Goal: Information Seeking & Learning: Learn about a topic

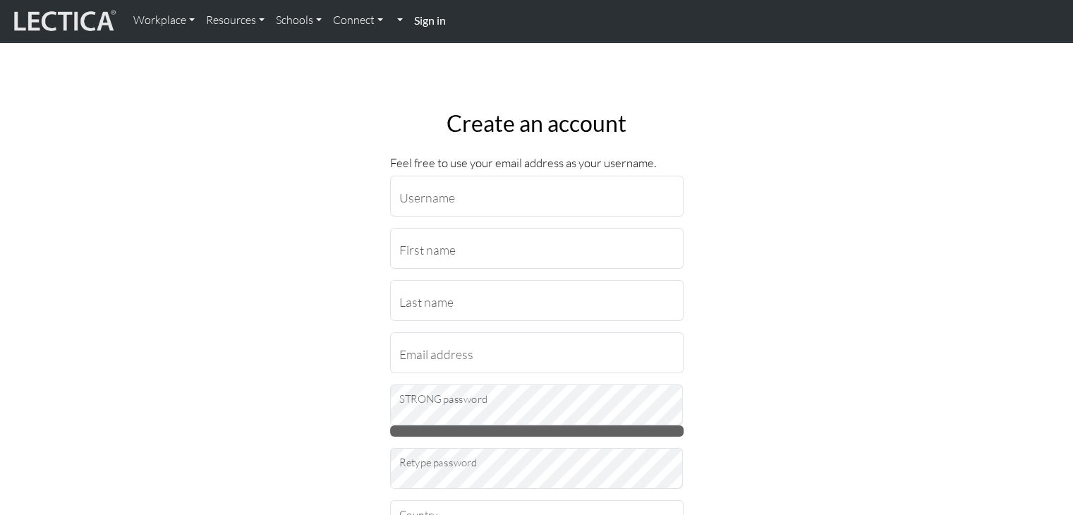
click at [426, 24] on strong "Sign in" at bounding box center [430, 19] width 32 height 13
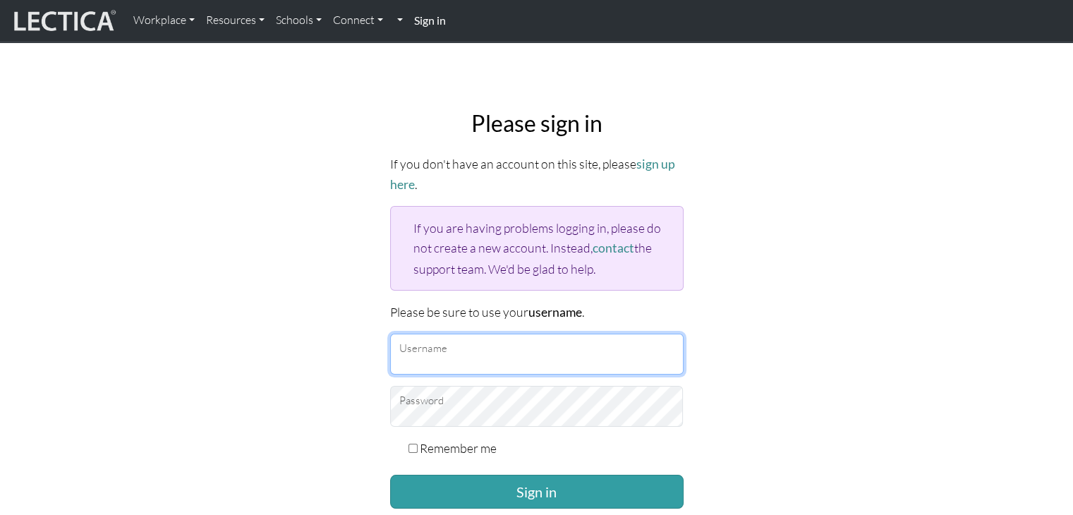
click at [463, 349] on input "Username" at bounding box center [536, 354] width 293 height 41
type input "Atenea"
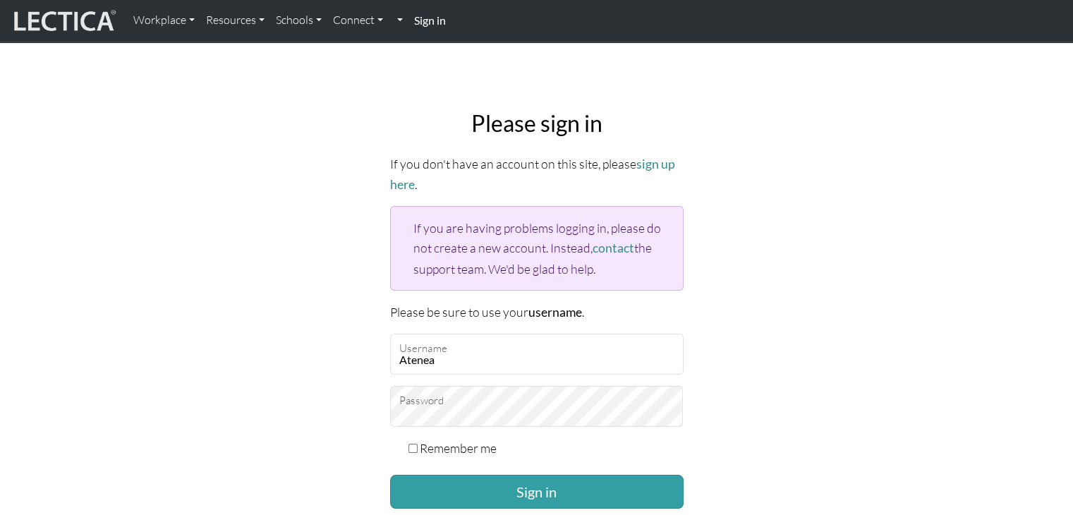
click at [408, 444] on input "Remember me" at bounding box center [412, 448] width 9 height 9
checkbox input "true"
click at [454, 480] on button "Sign in" at bounding box center [536, 492] width 293 height 34
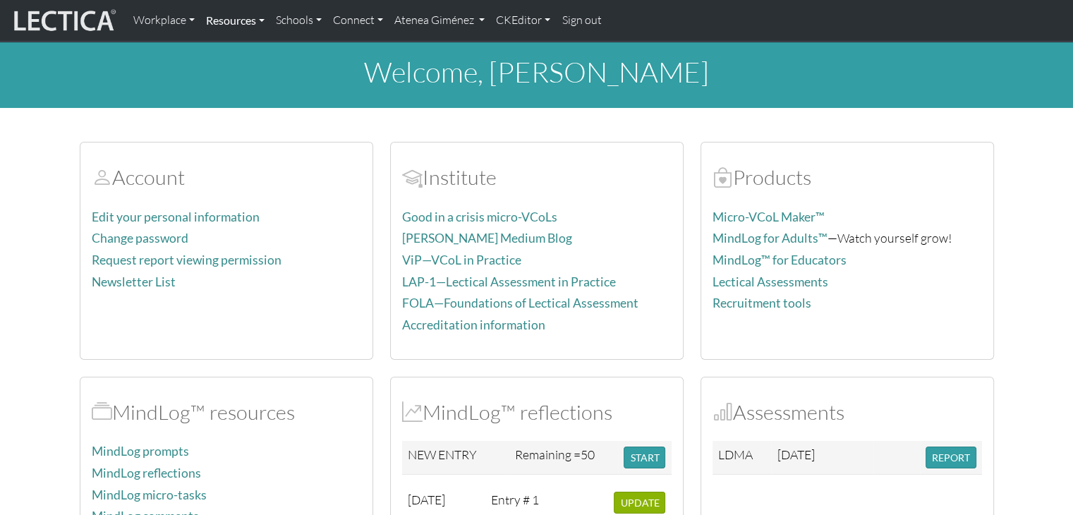
click at [240, 14] on link "Resources" at bounding box center [235, 21] width 70 height 30
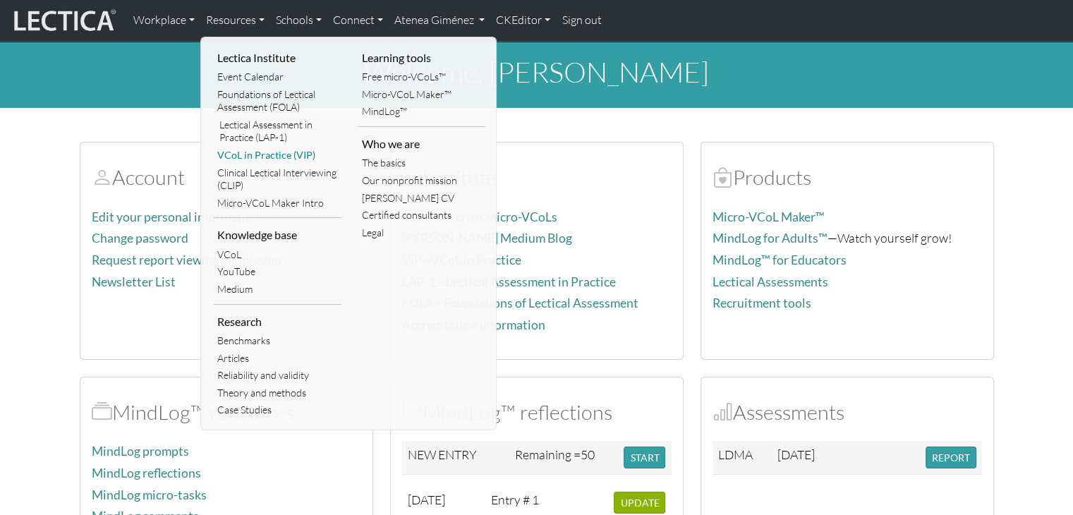
click at [279, 152] on link "VCoL in Practice (VIP)" at bounding box center [278, 156] width 128 height 18
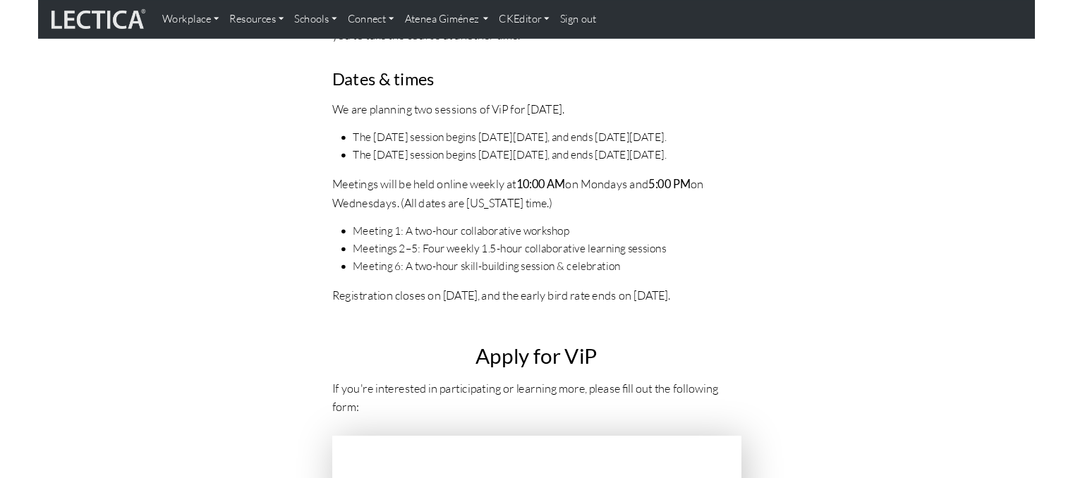
scroll to position [4965, 0]
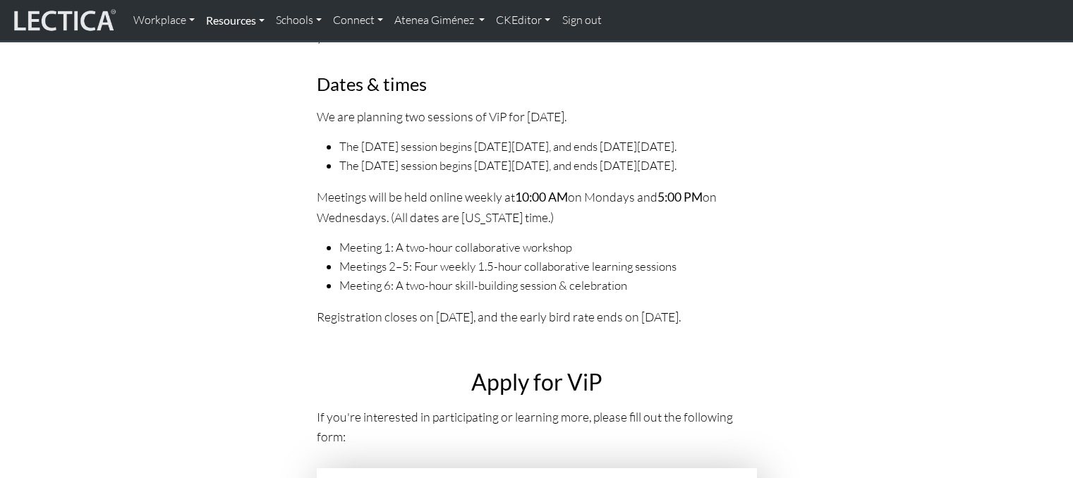
click at [243, 25] on link "Resources" at bounding box center [235, 21] width 70 height 30
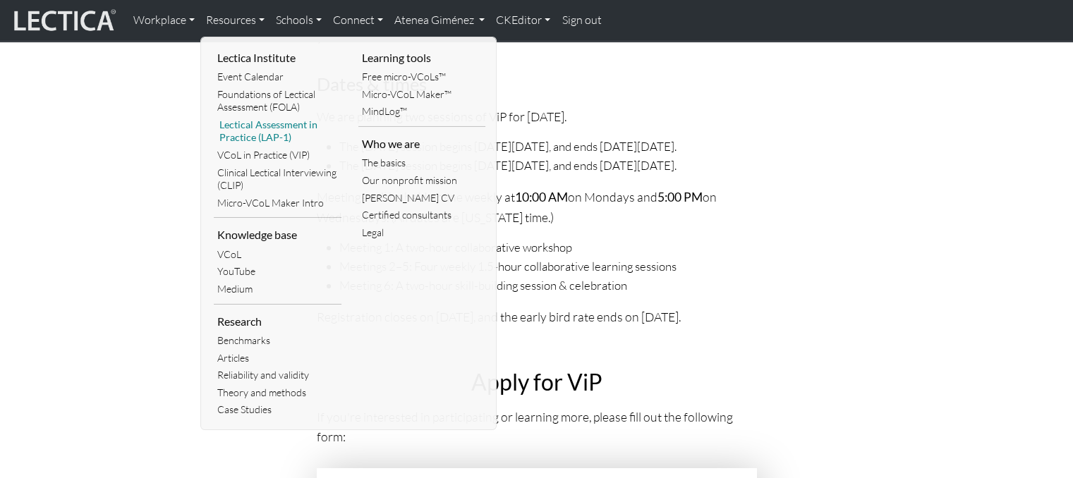
click at [274, 130] on link "Lectical Assessment in Practice (LAP-1)" at bounding box center [278, 131] width 128 height 30
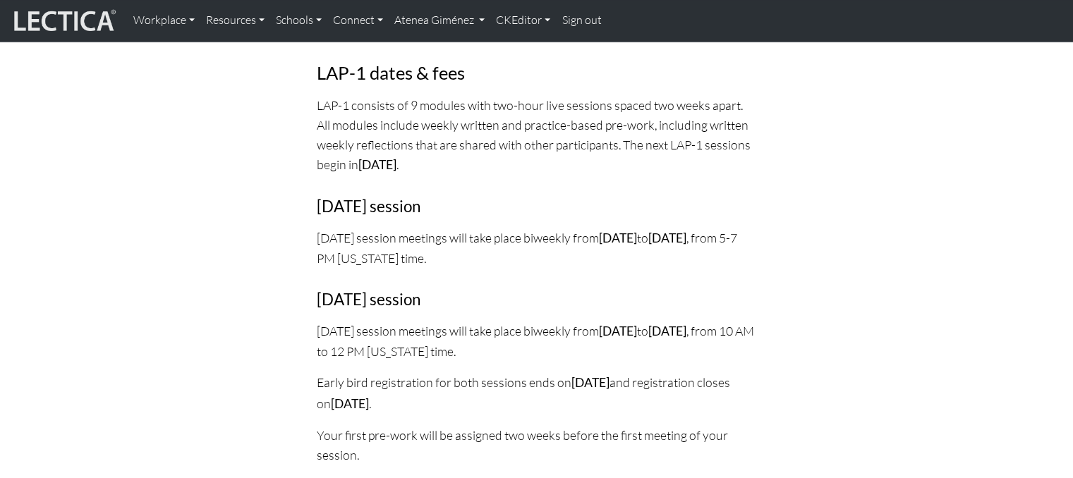
scroll to position [1636, 0]
click at [251, 15] on link "Resources" at bounding box center [235, 21] width 70 height 30
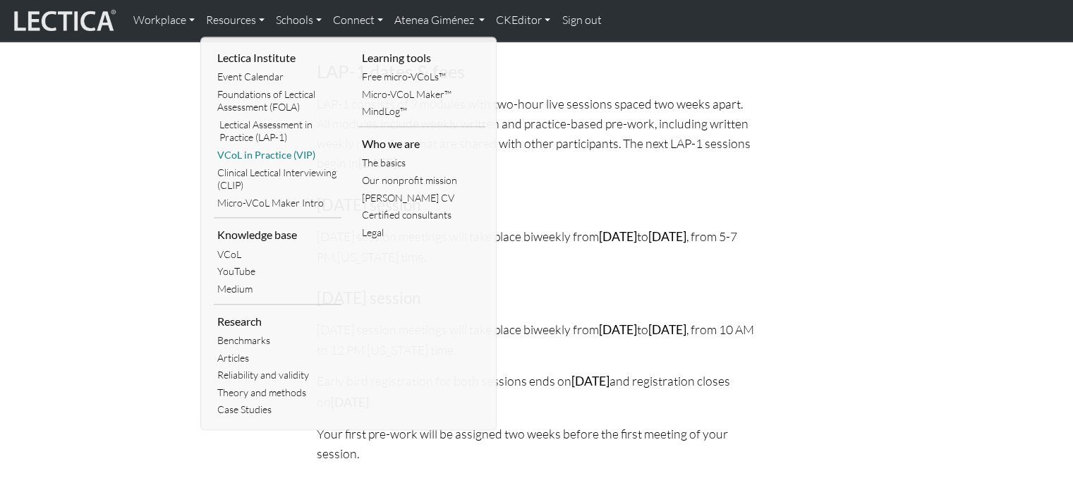
click at [263, 151] on link "VCoL in Practice (VIP)" at bounding box center [278, 156] width 128 height 18
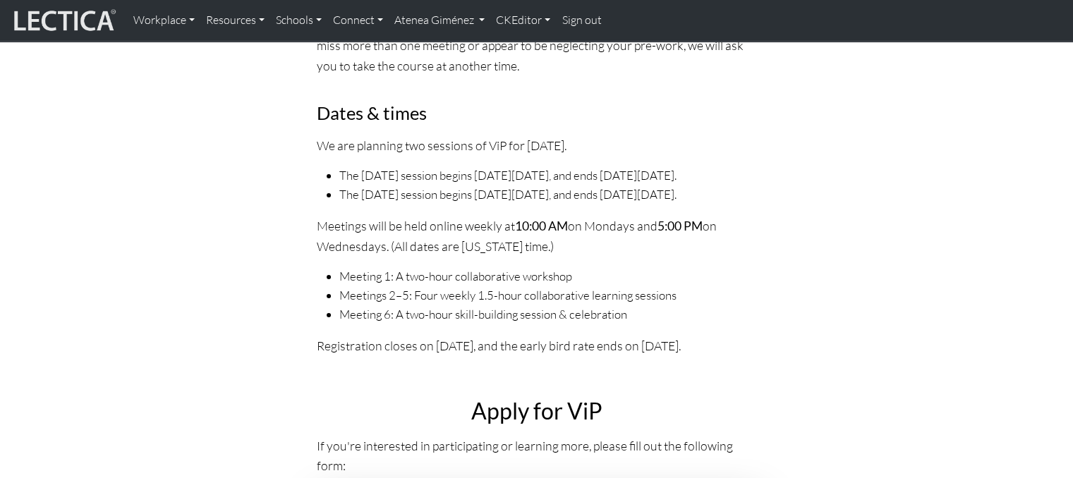
scroll to position [4945, 0]
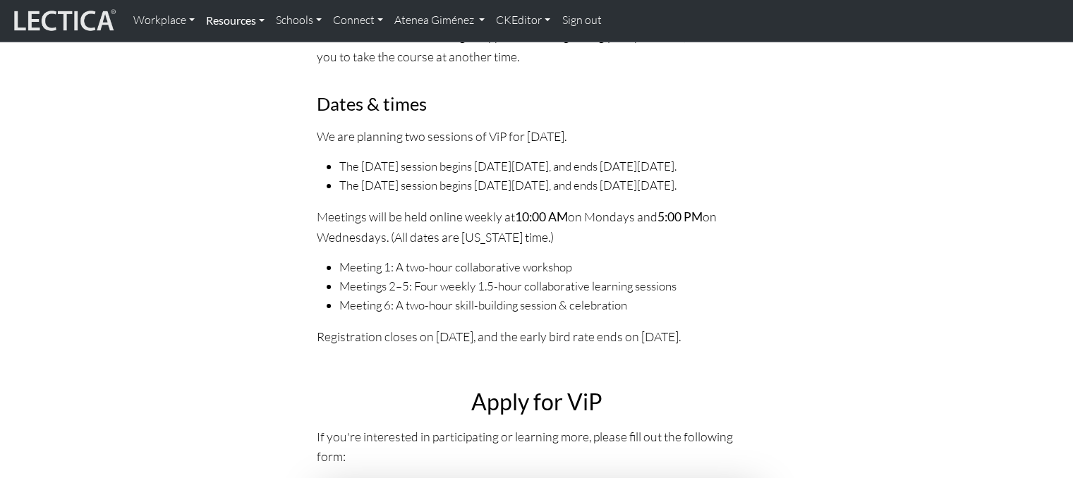
click at [249, 32] on link "Resources" at bounding box center [235, 21] width 70 height 30
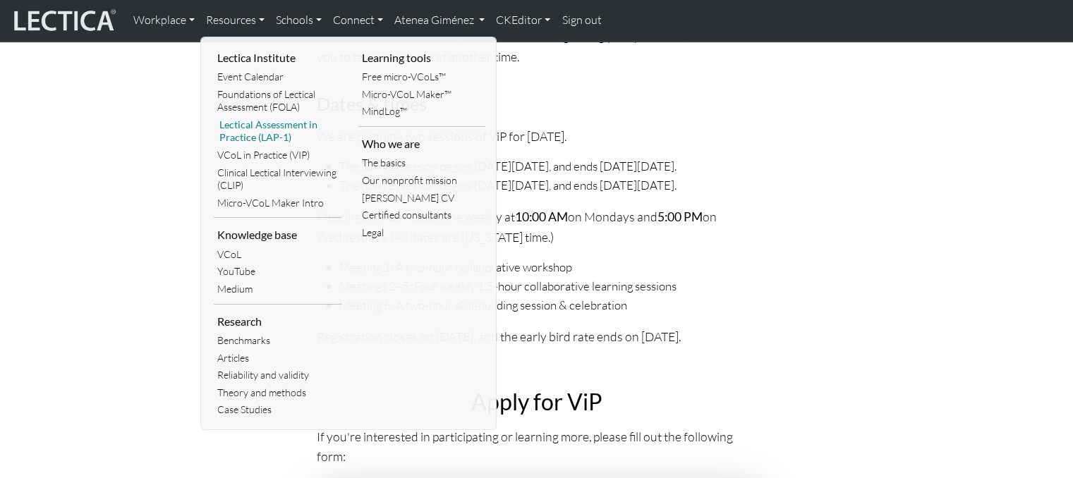
click at [276, 128] on link "Lectical Assessment in Practice (LAP-1)" at bounding box center [278, 131] width 128 height 30
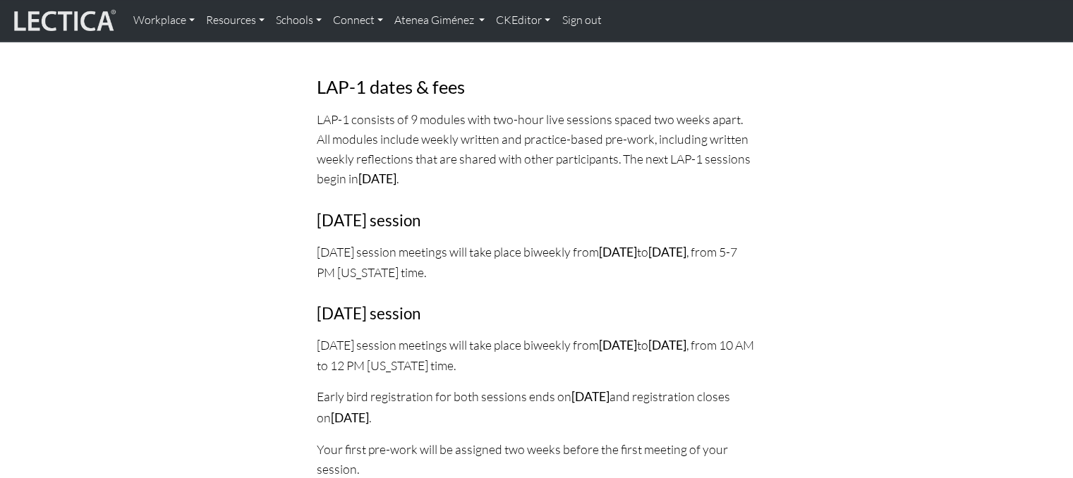
scroll to position [1619, 0]
